Goal: Navigation & Orientation: Understand site structure

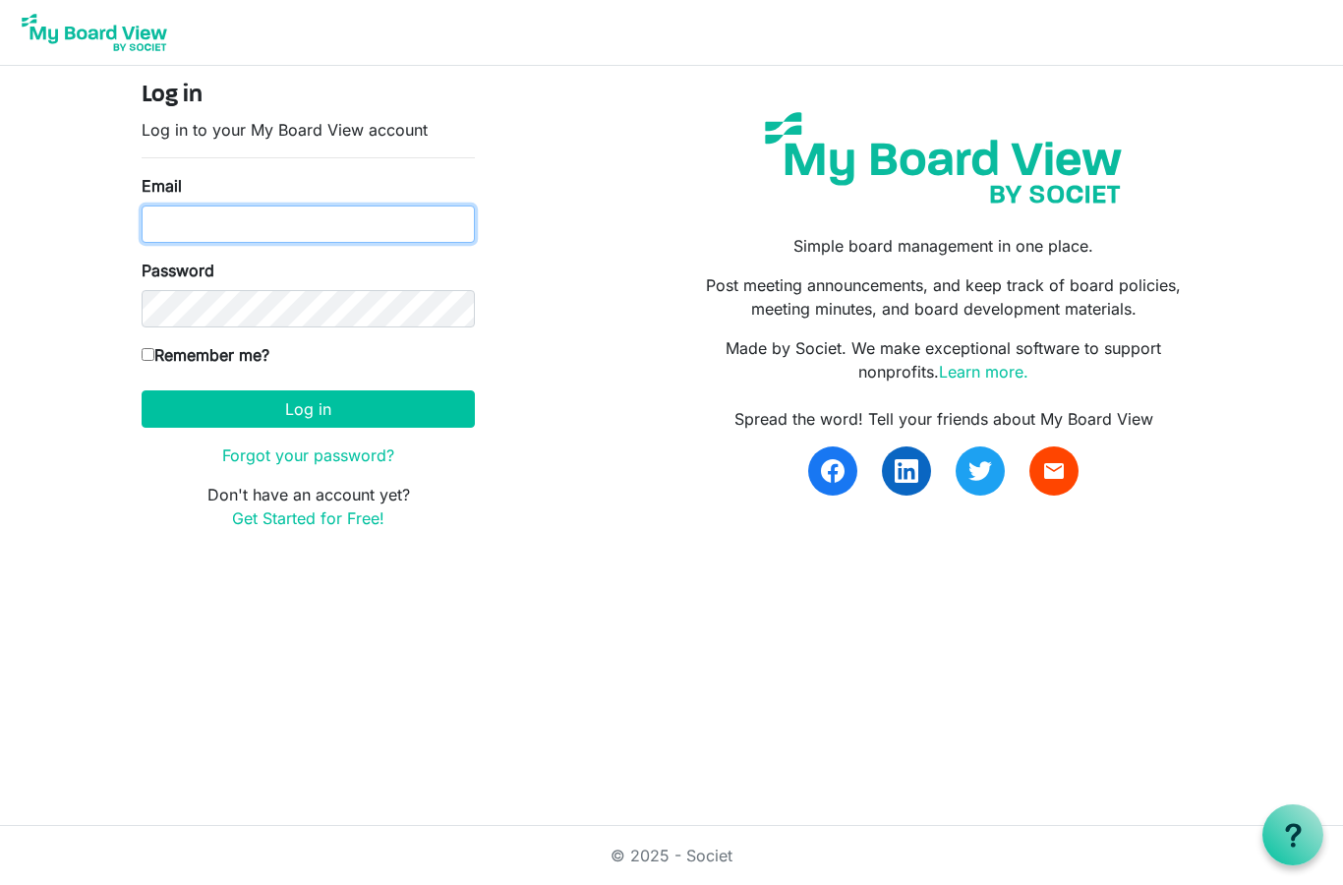
click at [379, 216] on input "Email" at bounding box center [308, 223] width 333 height 37
click at [387, 212] on input "Email" at bounding box center [308, 223] width 333 height 37
type input "akeroh@yahoo.com"
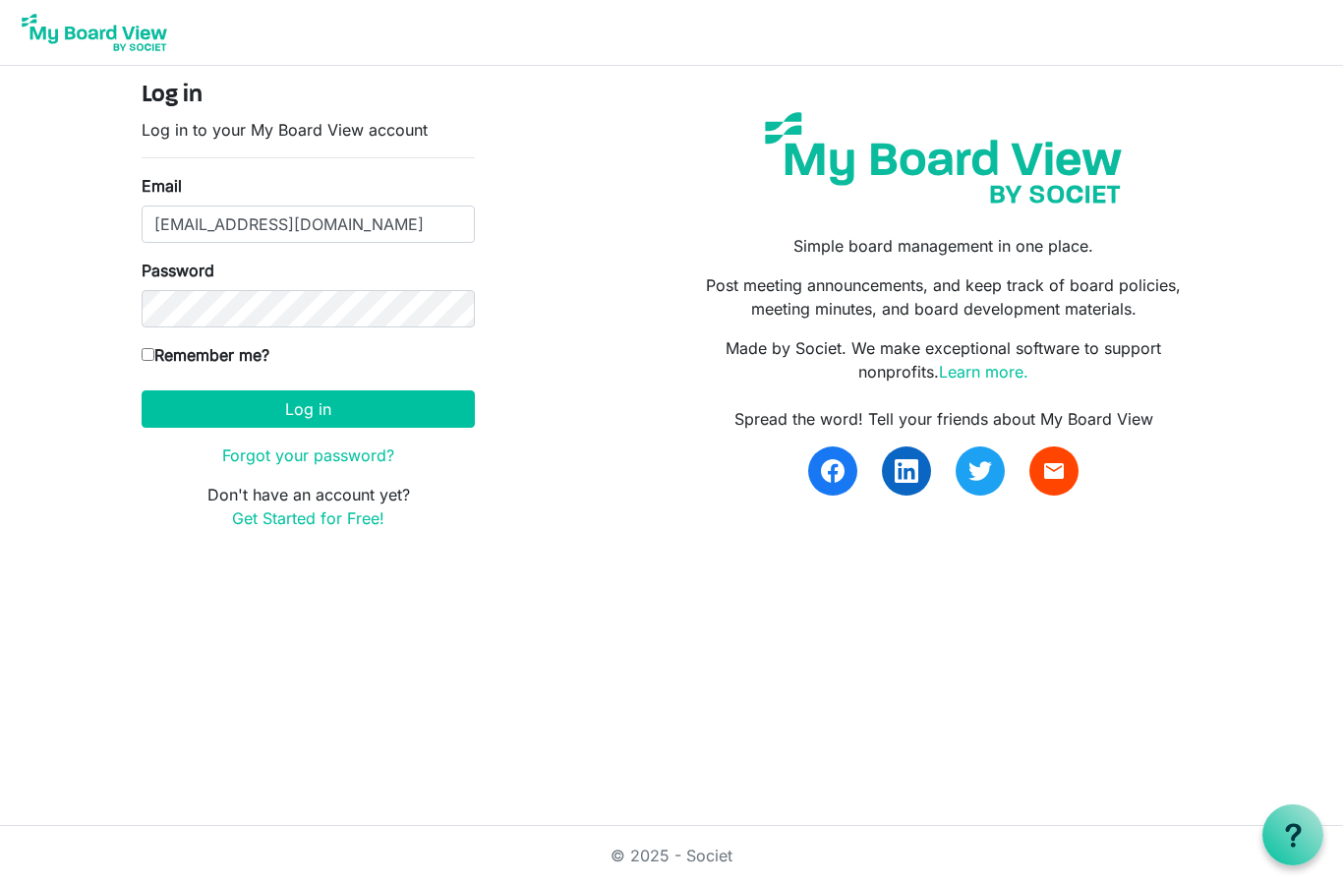
click at [154, 359] on input "Remember me?" at bounding box center [148, 354] width 13 height 13
checkbox input "true"
click at [264, 400] on button "Log in" at bounding box center [308, 408] width 333 height 37
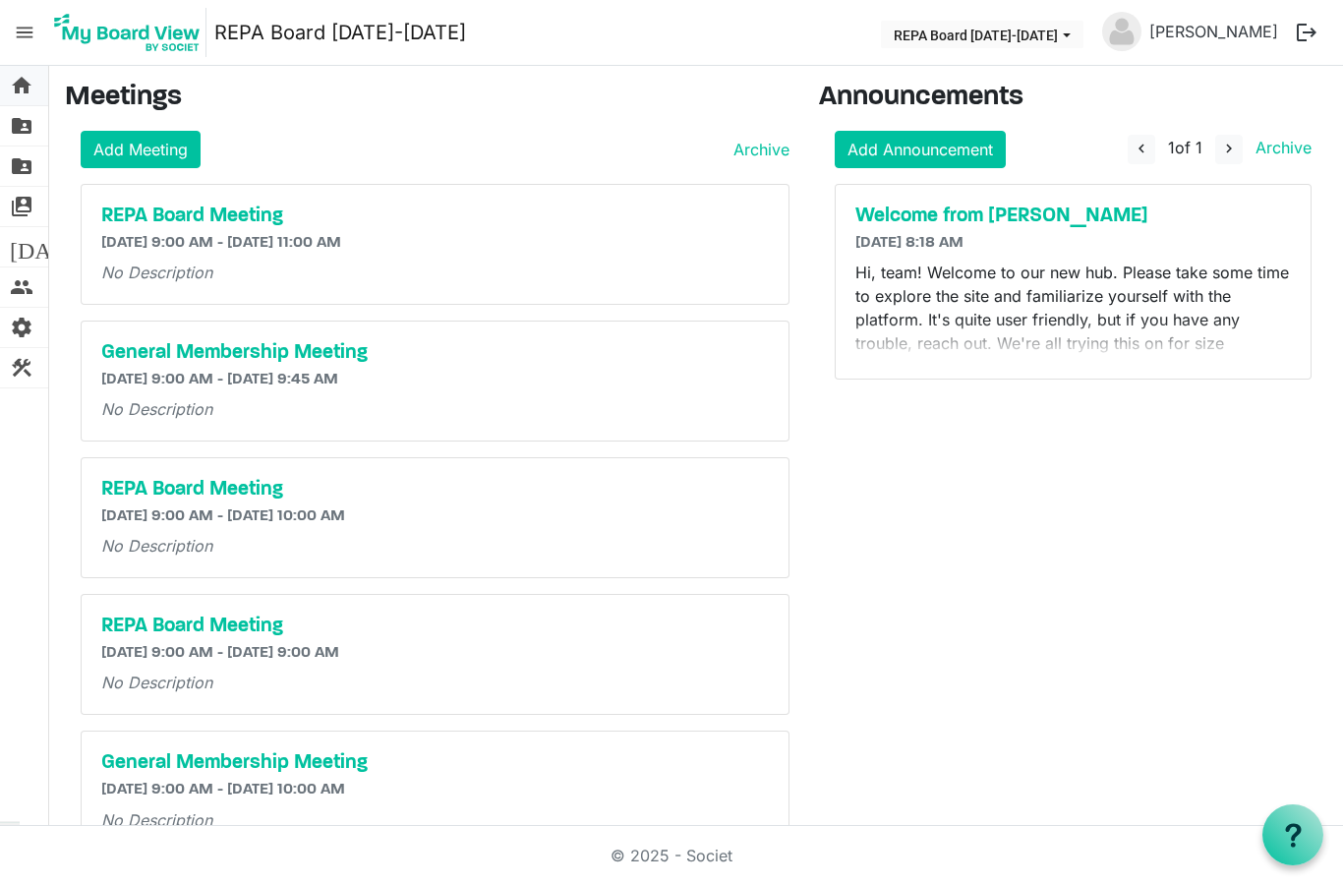
click at [27, 87] on span "home" at bounding box center [22, 85] width 24 height 39
click at [27, 125] on span "folder_shared" at bounding box center [22, 125] width 24 height 39
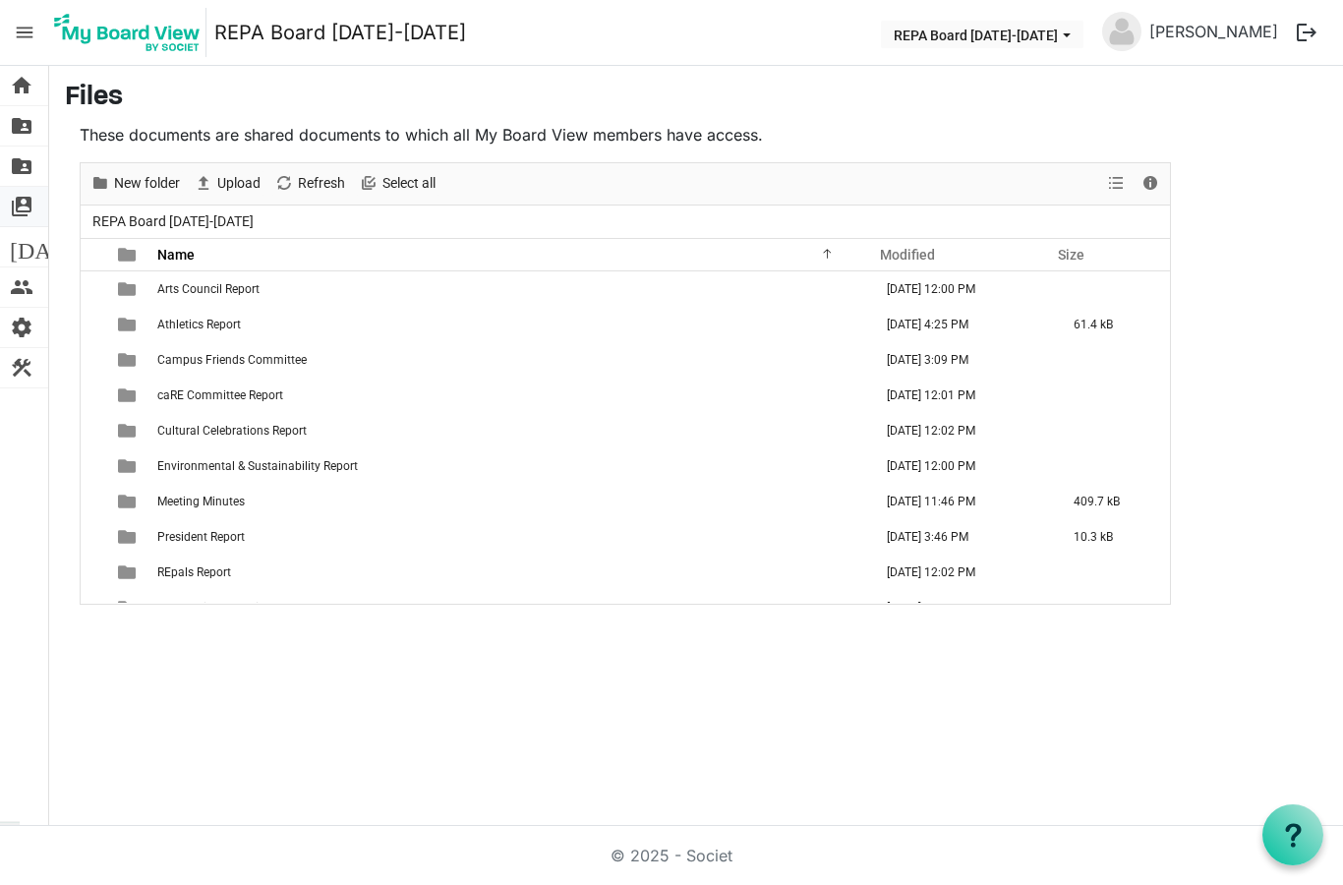
click at [21, 212] on span "switch_account" at bounding box center [22, 206] width 24 height 39
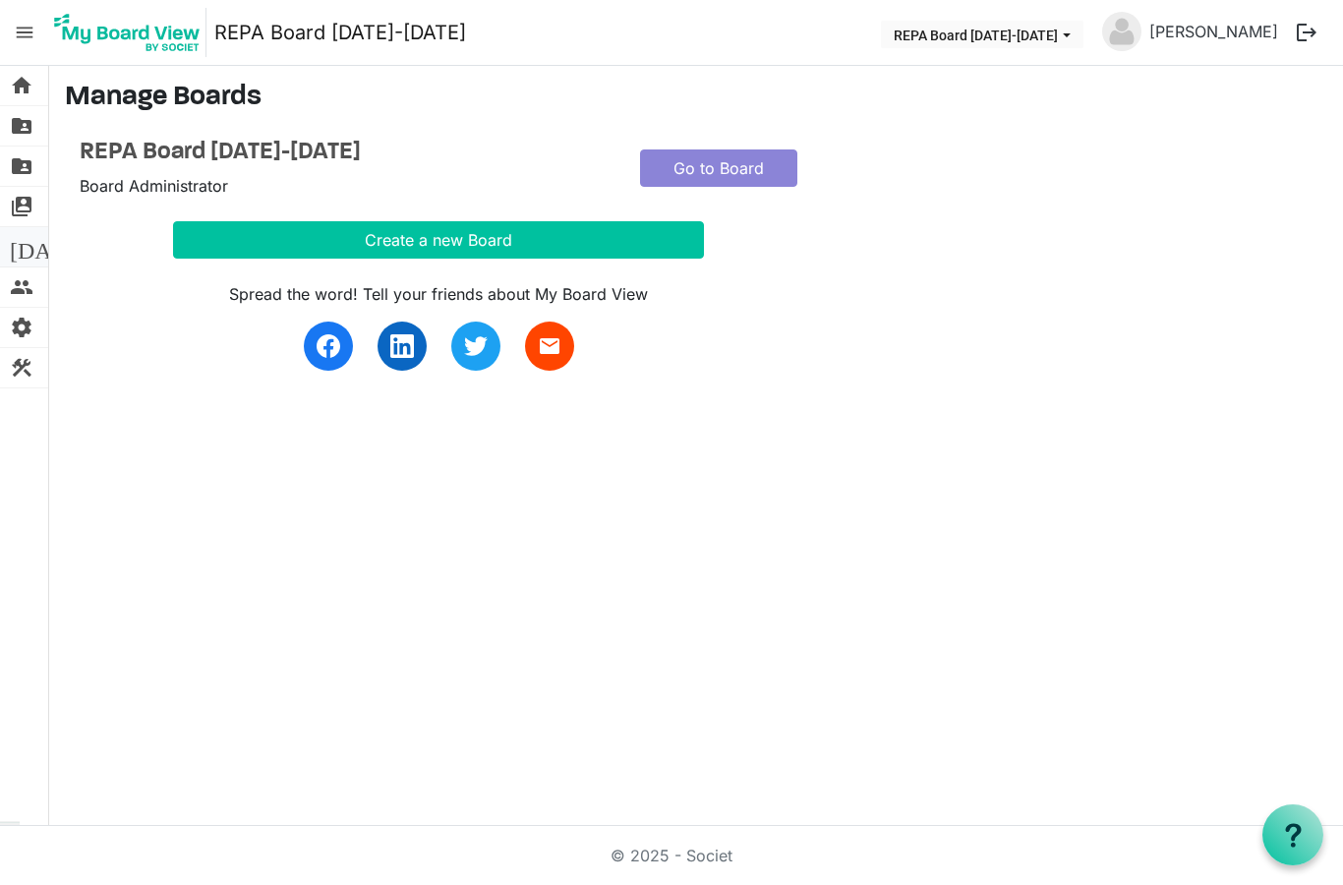
click at [26, 252] on span "[DATE]" at bounding box center [48, 246] width 76 height 39
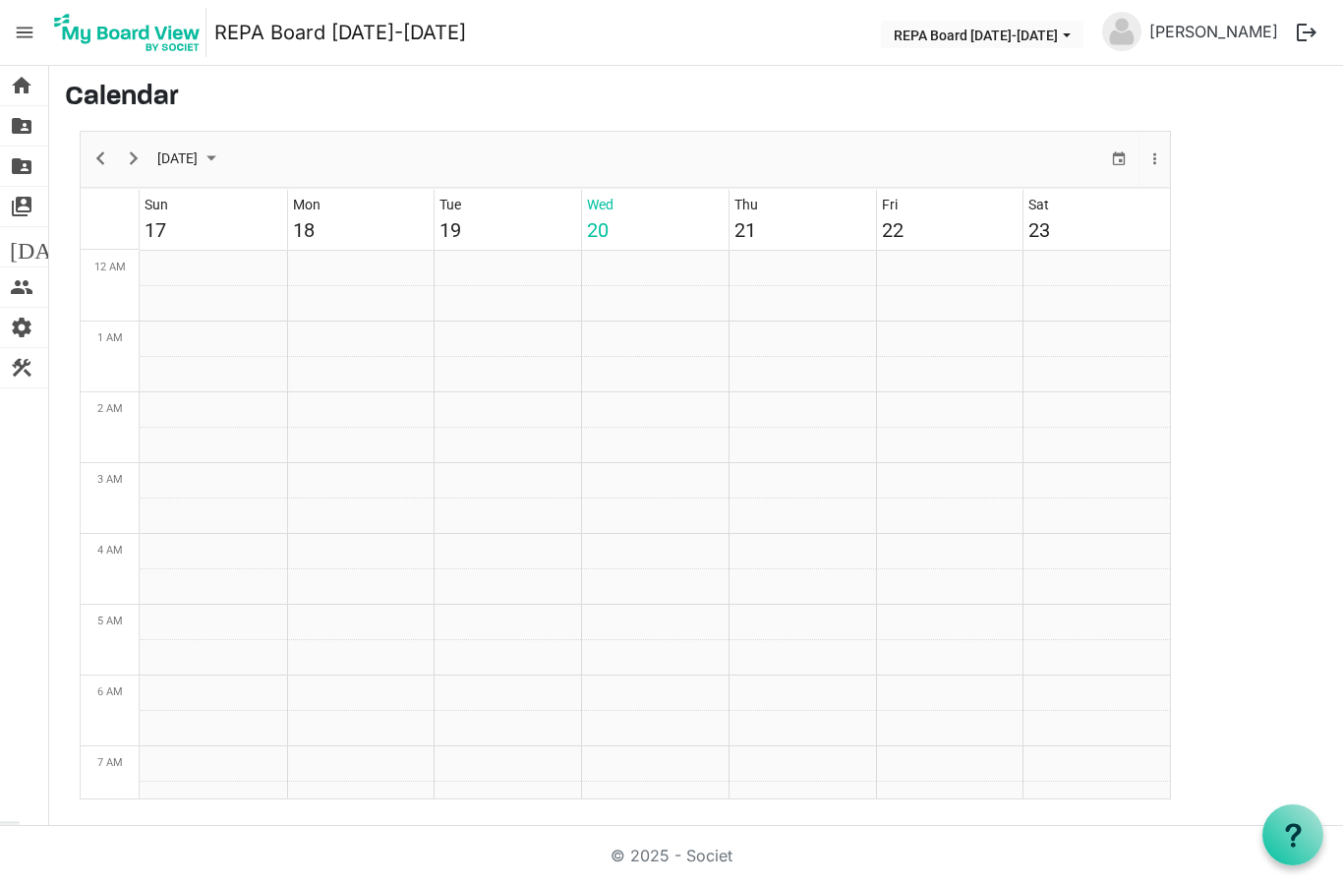
scroll to position [637, 0]
click at [21, 326] on span "settings" at bounding box center [22, 327] width 24 height 39
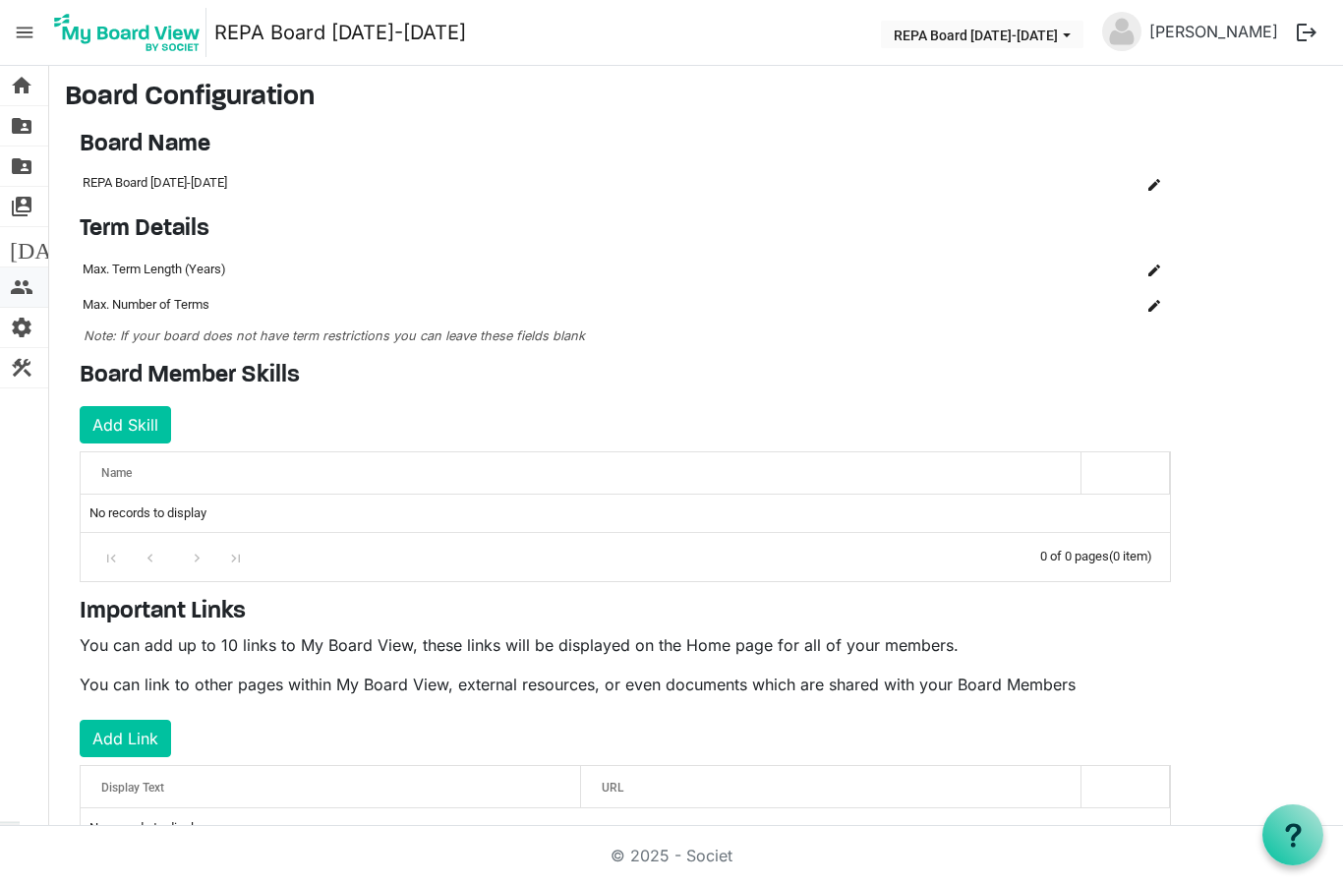
click at [25, 290] on span "people" at bounding box center [22, 286] width 24 height 39
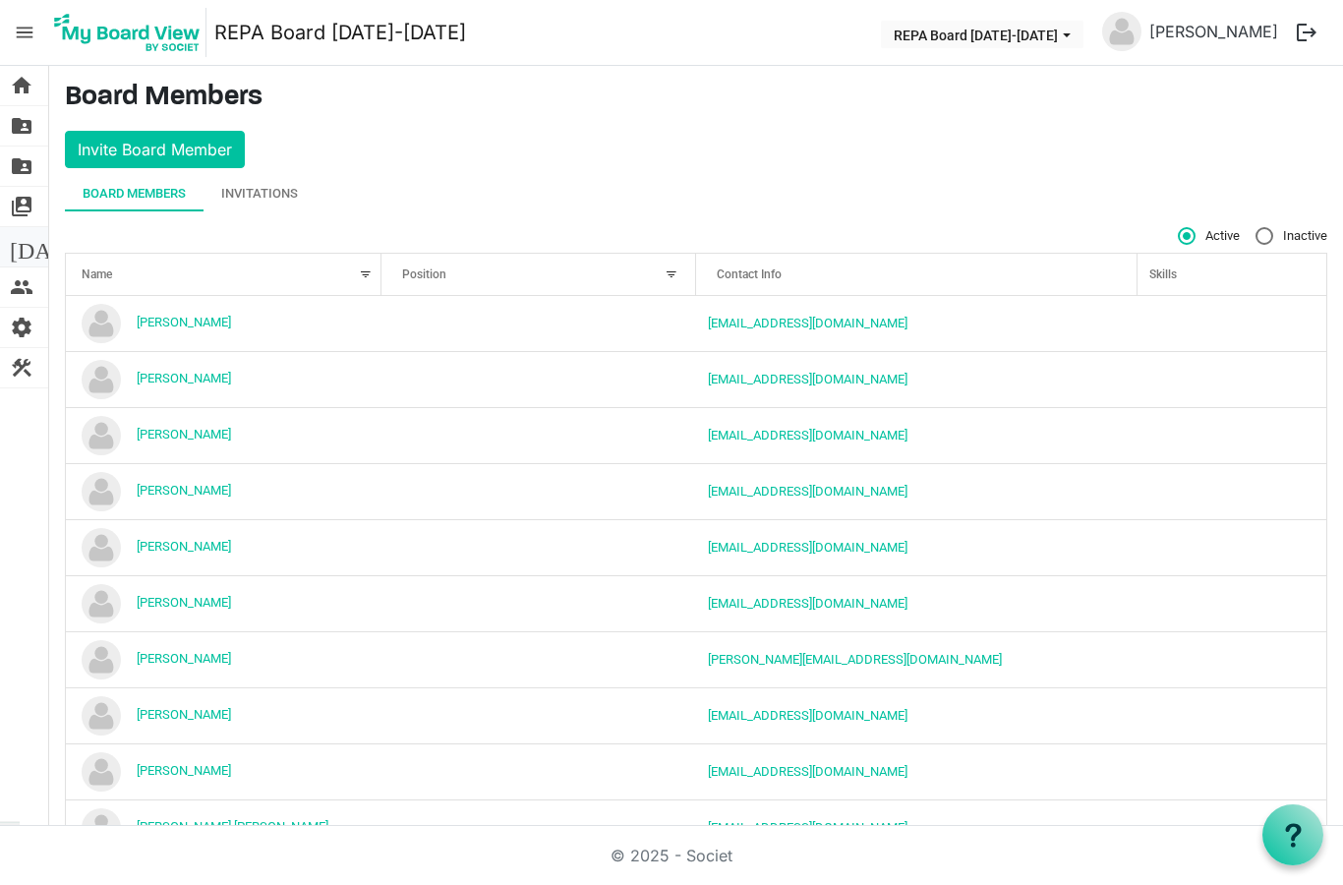
click at [23, 253] on span "[DATE]" at bounding box center [48, 246] width 76 height 39
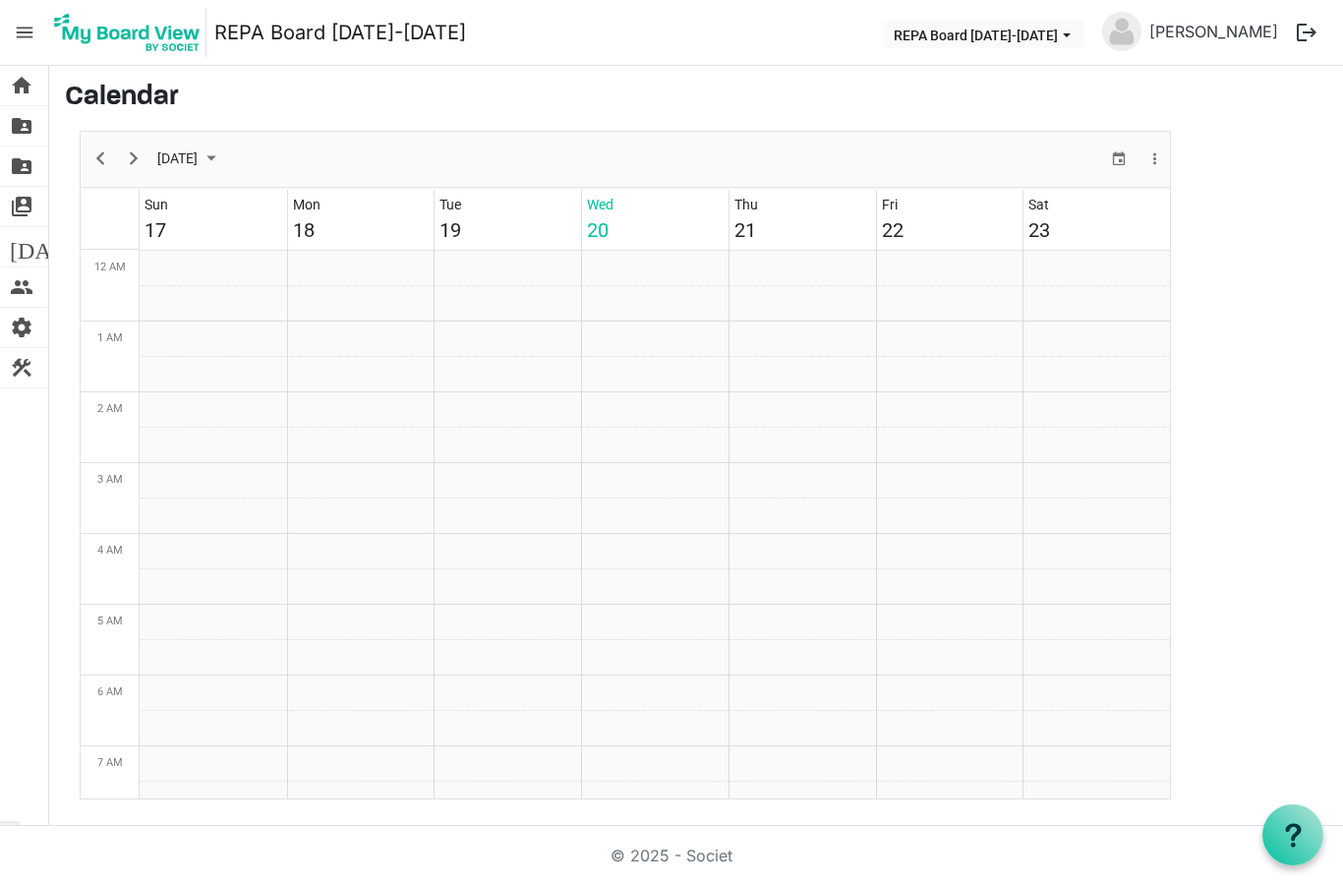
scroll to position [637, 0]
click at [29, 366] on span "construction" at bounding box center [22, 367] width 24 height 39
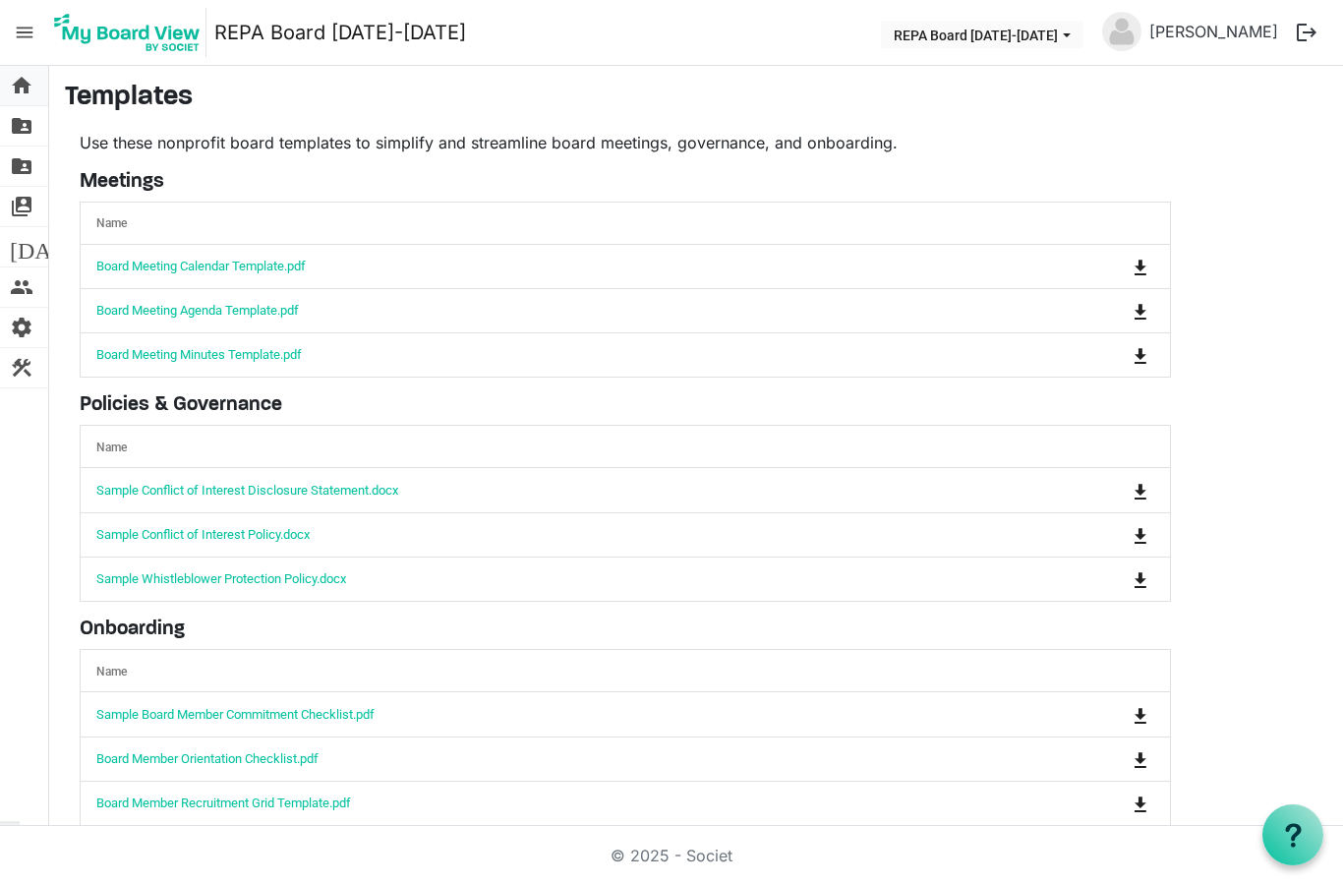
click at [27, 88] on span "home" at bounding box center [22, 85] width 24 height 39
